Goal: Task Accomplishment & Management: Use online tool/utility

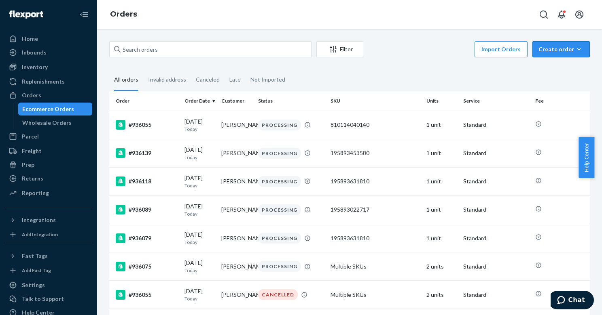
click at [546, 51] on div "Create order" at bounding box center [560, 49] width 45 height 8
click at [545, 62] on span "Ecommerce order" at bounding box center [539, 59] width 44 height 6
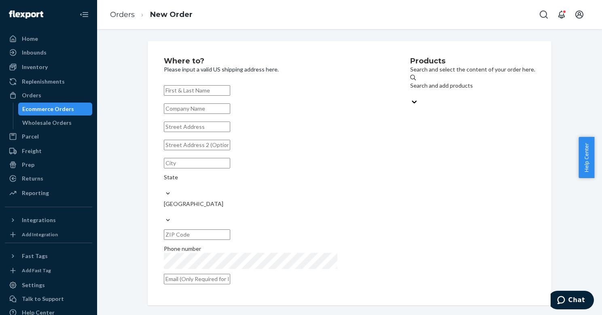
click at [438, 85] on div "Search and add products" at bounding box center [472, 90] width 125 height 16
click at [411, 90] on input "Search and add products" at bounding box center [410, 94] width 1 height 8
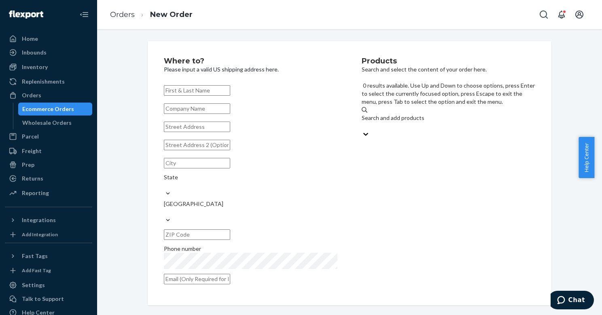
paste input "Perfect Boost Inserts"
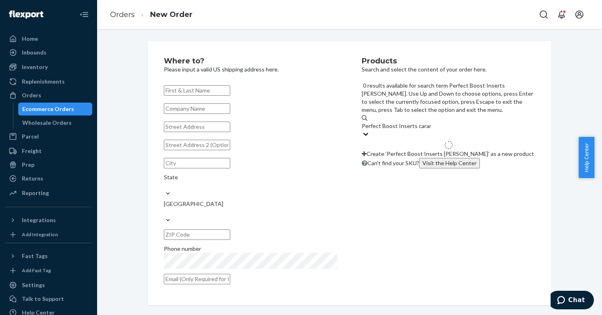
type input "Perfect Boost Inserts caramel"
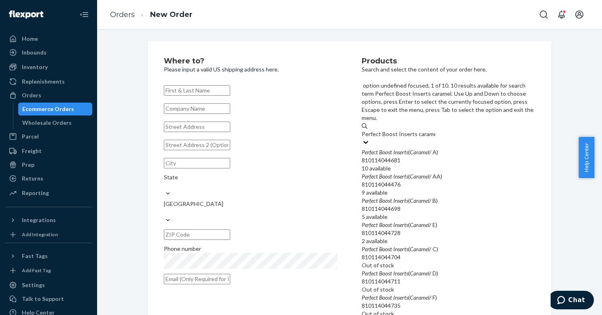
click at [453, 148] on div "Perfect Boost Inserts ( Caramel / A)" at bounding box center [448, 152] width 173 height 8
click at [435, 130] on input "Perfect Boost Inserts caramel" at bounding box center [399, 134] width 74 height 8
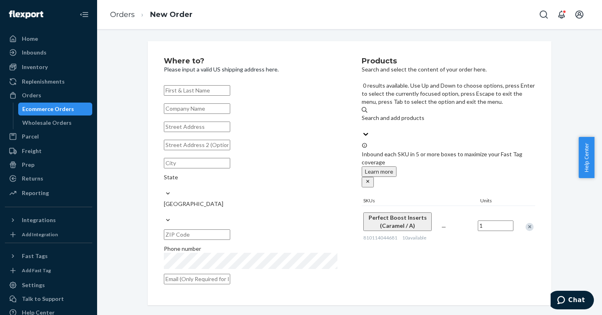
click at [417, 114] on div "Search and add products" at bounding box center [448, 122] width 173 height 16
click at [362, 122] on input "0 results available. Use Up and Down to choose options, press Enter to select t…" at bounding box center [362, 126] width 1 height 8
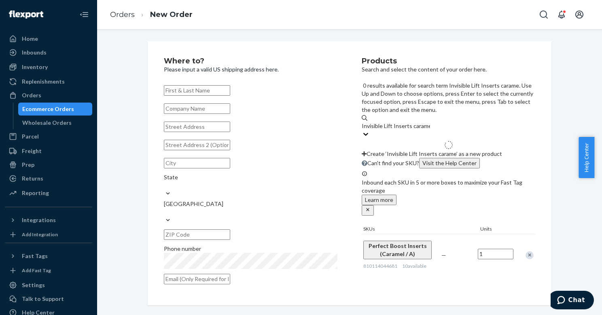
type input "Invisible Lift Inserts caramel"
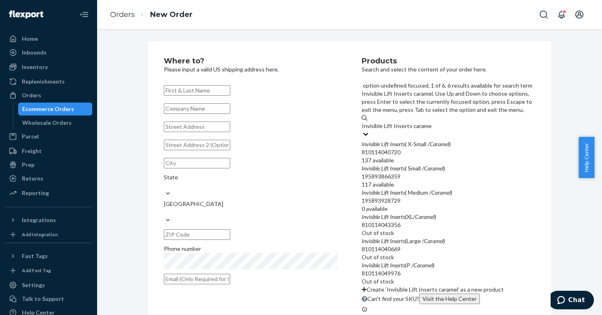
click at [417, 140] on div "Invisible Lift Inserts ( X-Small / Caramel )" at bounding box center [448, 144] width 173 height 8
click at [417, 122] on input "Invisible Lift Inserts caramel" at bounding box center [397, 126] width 70 height 8
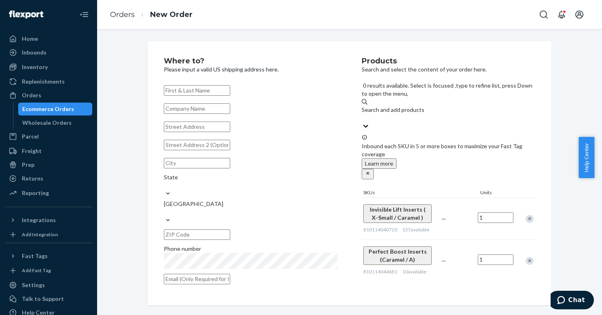
click at [415, 106] on div "Search and add products" at bounding box center [448, 110] width 173 height 8
click at [362, 114] on input "0 results available. Select is focused ,type to refine list, press Down to open…" at bounding box center [362, 118] width 1 height 8
paste input "Demi Sticky Bra"
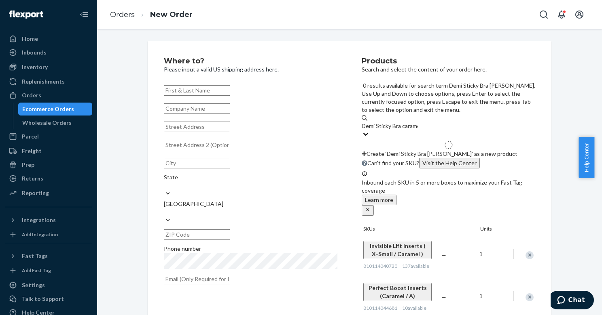
type input "Demi Sticky Bra caramel"
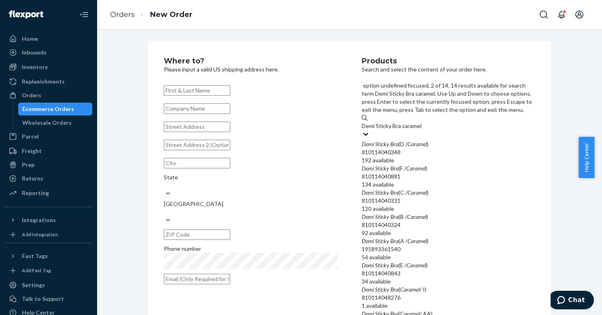
scroll to position [51, 0]
click at [458, 237] on div "Demi Sticky Bra (A / Caramel )" at bounding box center [448, 241] width 173 height 8
click at [422, 130] on input "Demi Sticky Bra caramel" at bounding box center [392, 126] width 61 height 8
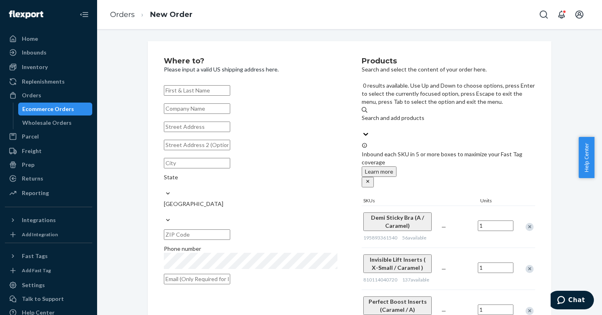
click at [414, 114] on div "Search and add products" at bounding box center [448, 118] width 173 height 8
click at [362, 122] on input "0 results available. Use Up and Down to choose options, press Enter to select t…" at bounding box center [362, 126] width 1 height 8
paste input "Magic Strips"
type input "Magic Strips"
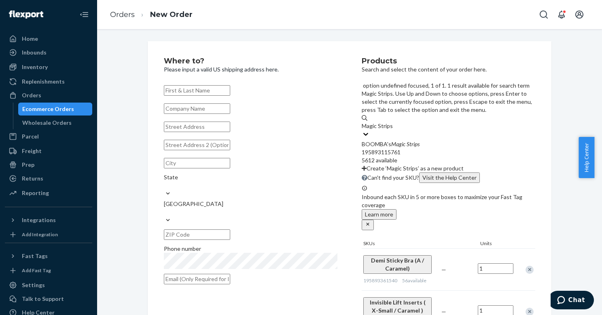
click at [440, 148] on div "195893115761" at bounding box center [448, 152] width 173 height 8
click at [393, 122] on input "Magic Strips" at bounding box center [378, 126] width 32 height 8
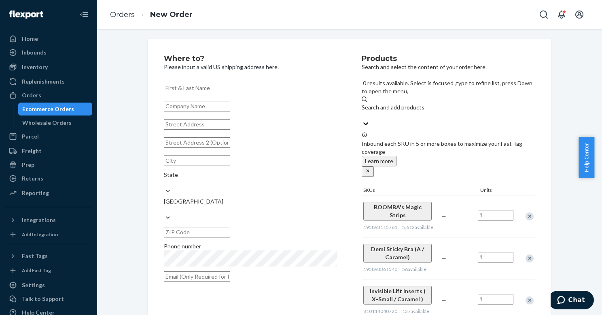
scroll to position [3, 0]
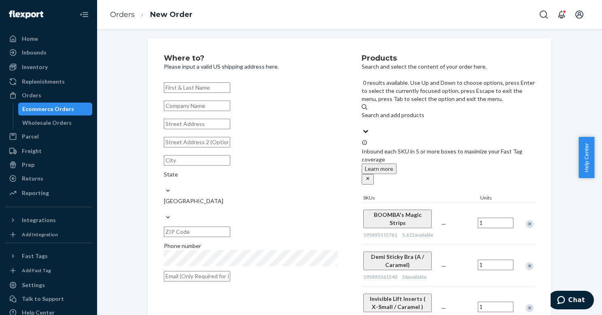
click at [398, 111] on div "Search and add products" at bounding box center [448, 115] width 173 height 8
click at [362, 119] on input "0 results available. Use Up and Down to choose options, press Enter to select t…" at bounding box center [362, 123] width 1 height 8
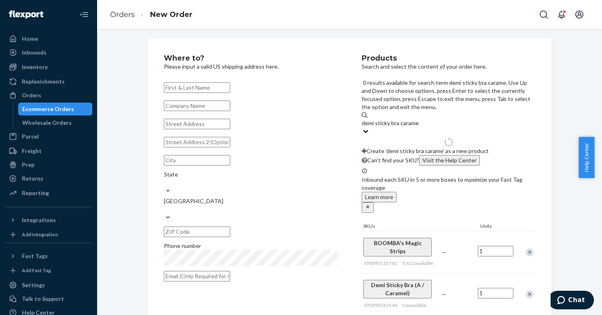
type input "demi sticky bra caramel"
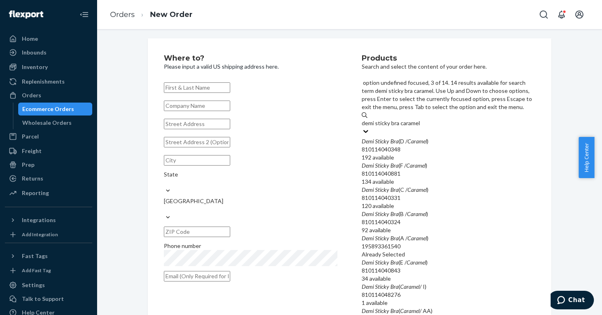
scroll to position [51, 0]
click at [427, 267] on div "810114040843" at bounding box center [448, 271] width 173 height 8
click at [420, 127] on input "demi sticky bra caramel" at bounding box center [391, 123] width 59 height 8
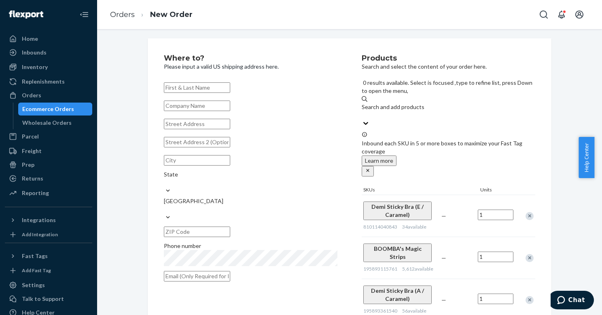
click at [525, 296] on div "Remove Item" at bounding box center [529, 300] width 8 height 8
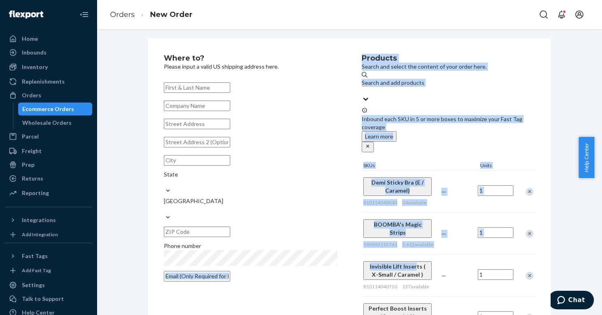
drag, startPoint x: 351, startPoint y: 230, endPoint x: 403, endPoint y: 230, distance: 51.8
click at [403, 230] on div "Where to? Please input a valid US shipping address here. State United States Ph…" at bounding box center [349, 197] width 371 height 285
click at [559, 100] on div "Where to? Please input a valid US shipping address here. State United States Ph…" at bounding box center [349, 196] width 493 height 317
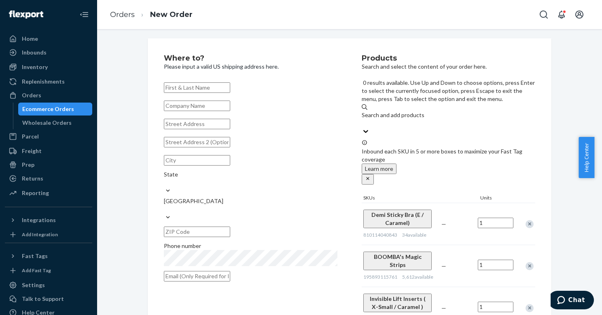
click at [457, 111] on div "Search and add products" at bounding box center [448, 119] width 173 height 16
click at [362, 119] on input "0 results available. Use Up and Down to choose options, press Enter to select t…" at bounding box center [362, 123] width 1 height 8
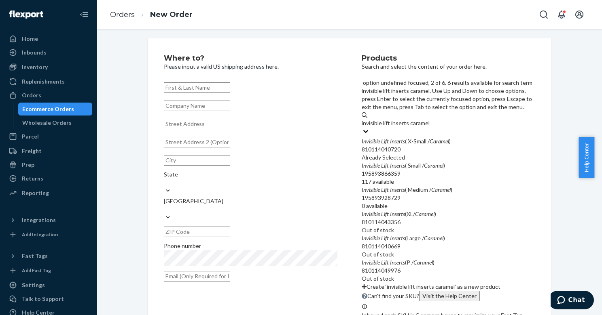
scroll to position [61, 0]
type input "invisible lift inserts caramel"
click at [546, 171] on div "Where to? Please input a valid US shipping address here. State United States Ph…" at bounding box center [350, 295] width 404 height 514
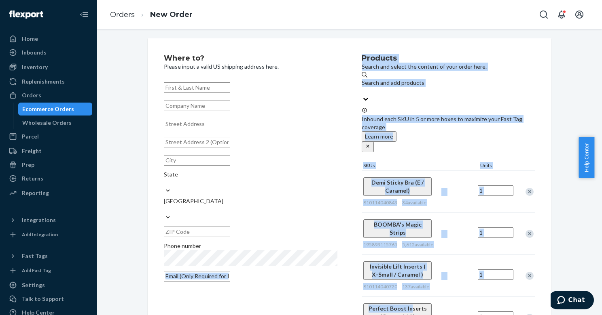
drag, startPoint x: 355, startPoint y: 269, endPoint x: 399, endPoint y: 269, distance: 44.5
click at [399, 269] on div "Where to? Please input a valid US shipping address here. State United States Ph…" at bounding box center [349, 197] width 371 height 285
drag, startPoint x: 416, startPoint y: 270, endPoint x: 381, endPoint y: 270, distance: 34.8
click at [381, 304] on button "Perfect Boost Inserts (Caramel / A)" at bounding box center [397, 313] width 68 height 19
click at [549, 63] on div "Where to? Please input a valid US shipping address here. State United States Ph…" at bounding box center [350, 196] width 416 height 317
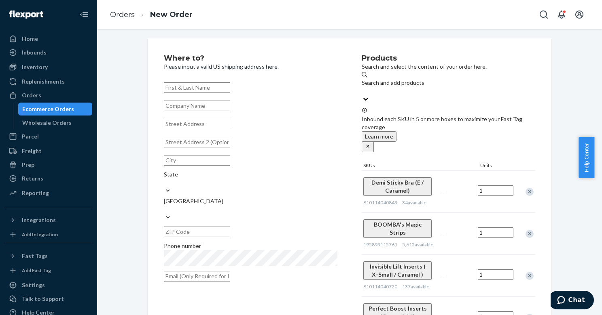
click at [452, 84] on div "Search and add products" at bounding box center [448, 87] width 173 height 16
click at [362, 87] on input "Search and add products" at bounding box center [362, 91] width 1 height 8
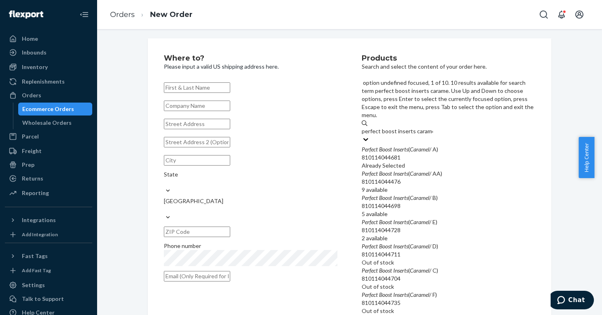
type input "perfect boost inserts caramel"
click at [457, 218] on div "Perfect Boost Inserts ( Caramel / E)" at bounding box center [448, 222] width 173 height 8
click at [434, 135] on input "perfect boost inserts caramel" at bounding box center [398, 131] width 73 height 8
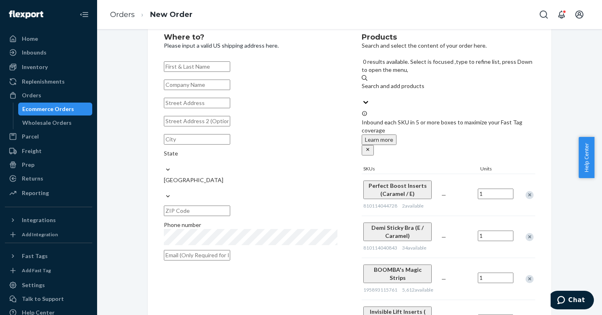
scroll to position [43, 0]
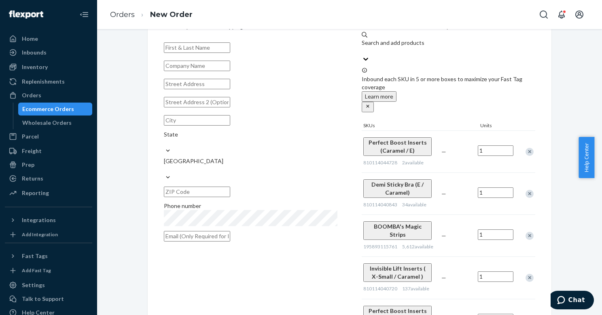
click at [526, 315] on div "Remove Item" at bounding box center [529, 321] width 8 height 8
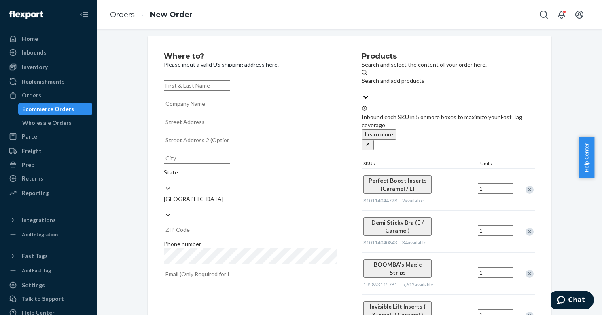
scroll to position [3, 0]
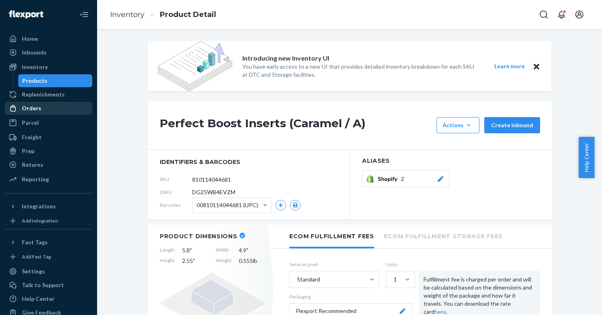
click at [26, 109] on div "Orders" at bounding box center [31, 108] width 19 height 8
